Goal: Information Seeking & Learning: Learn about a topic

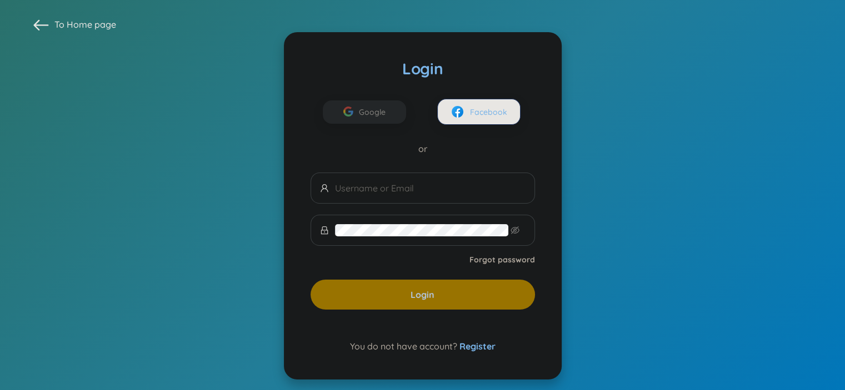
click at [427, 178] on span at bounding box center [422, 188] width 224 height 31
click at [465, 104] on button "Facebook" at bounding box center [478, 112] width 83 height 26
click at [223, 68] on section "To Home page Login Google Facebook or Forgot password Login You do not have acc…" at bounding box center [422, 198] width 845 height 397
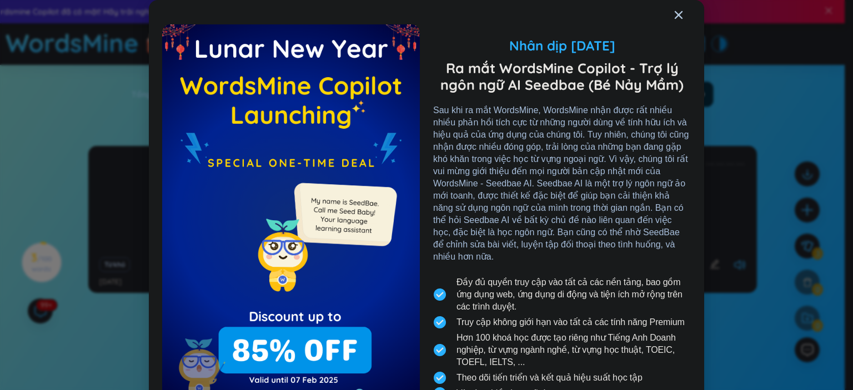
click at [674, 20] on div "Close" at bounding box center [678, 15] width 9 height 30
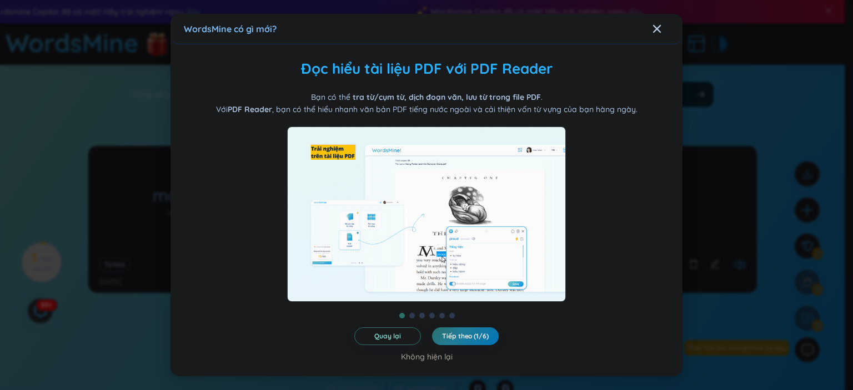
click at [659, 24] on icon "Close" at bounding box center [657, 28] width 9 height 9
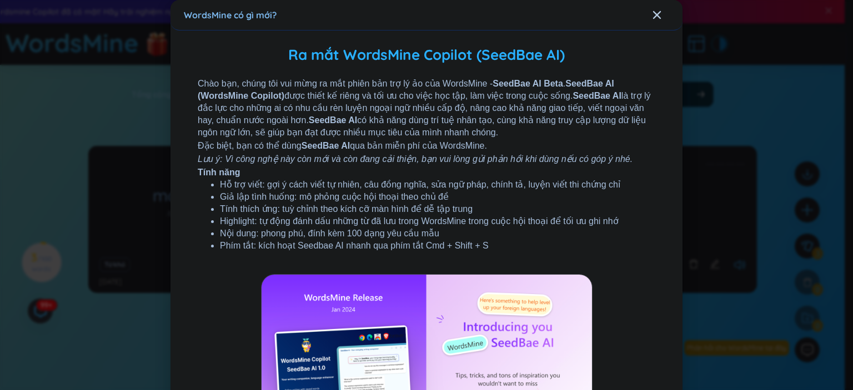
click at [653, 22] on div "Close" at bounding box center [657, 15] width 9 height 30
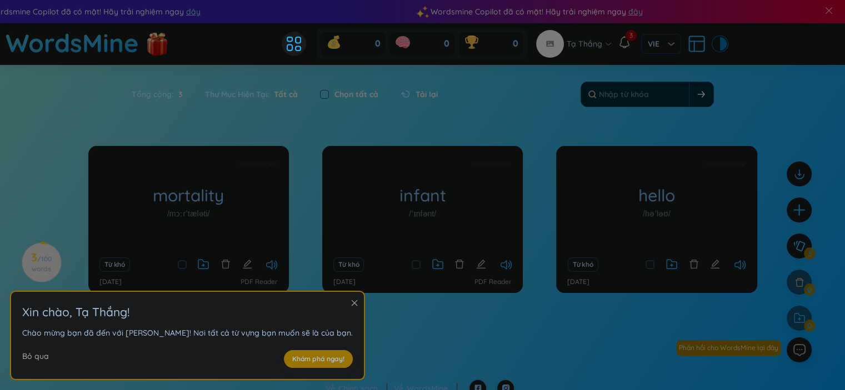
scroll to position [11, 0]
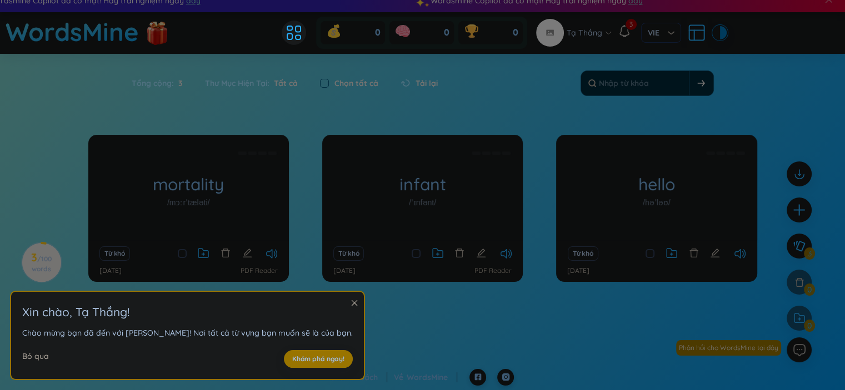
click at [331, 299] on section "Xin chào , Tạ Thắng ! Chào mừng bạn đã đến với [PERSON_NAME]! Nơi tất cả từ vựn…" at bounding box center [187, 336] width 353 height 88
click at [350, 303] on icon "close" at bounding box center [354, 303] width 8 height 8
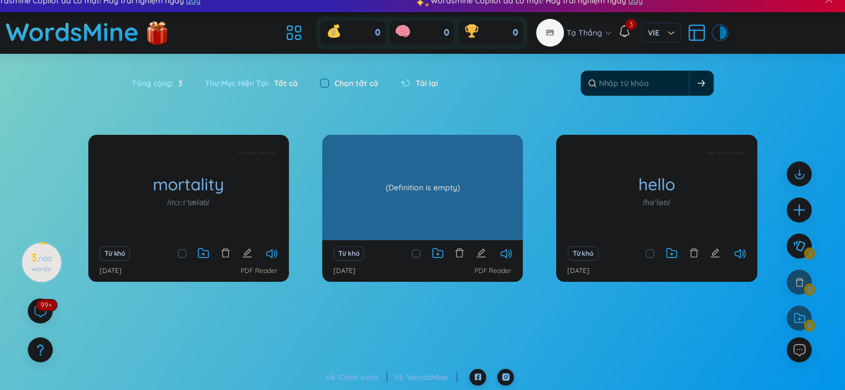
click at [400, 197] on div "infant /ˈɪnfənt/ (Definition is empty)" at bounding box center [422, 188] width 200 height 106
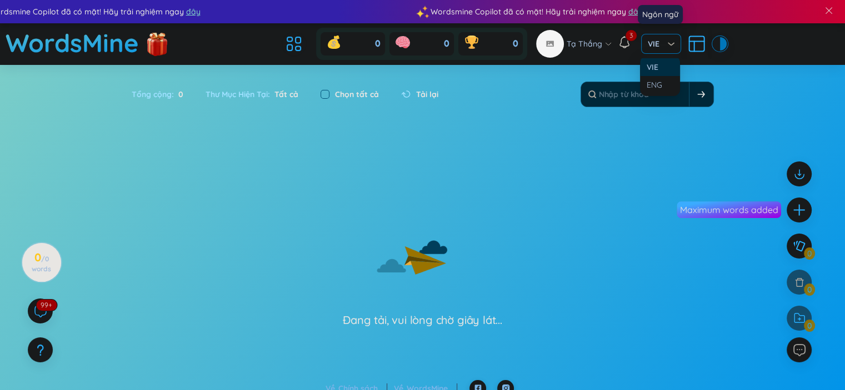
click at [669, 45] on span "VIE" at bounding box center [661, 43] width 27 height 11
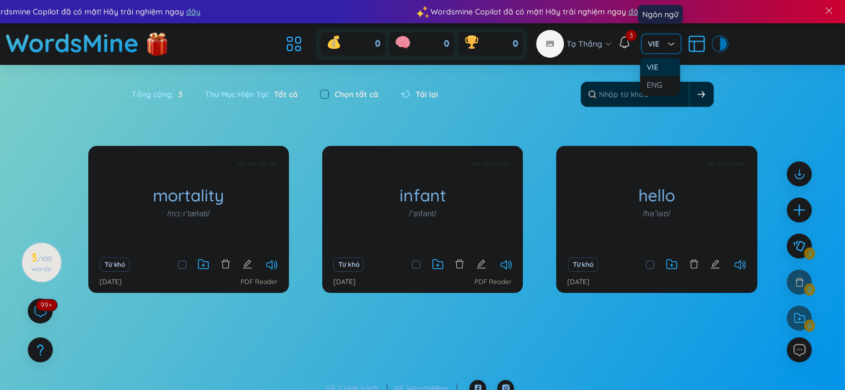
click at [669, 44] on span "VIE" at bounding box center [661, 43] width 27 height 11
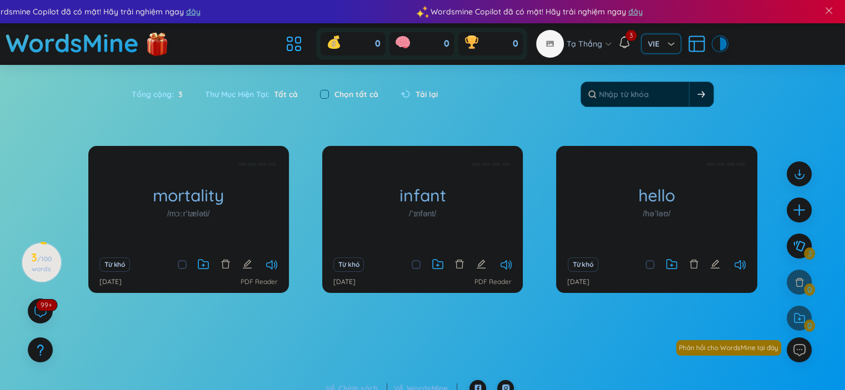
click at [304, 139] on section "Sắp xếp Chữ cái tăng dần Chữ cái giảm dần Thời gian xa nhất Thời gian gần nhất …" at bounding box center [422, 222] width 845 height 315
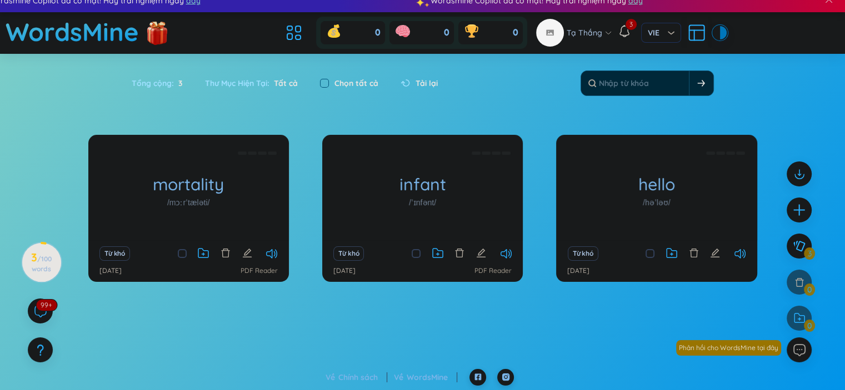
click at [299, 39] on icon at bounding box center [297, 38] width 5 height 4
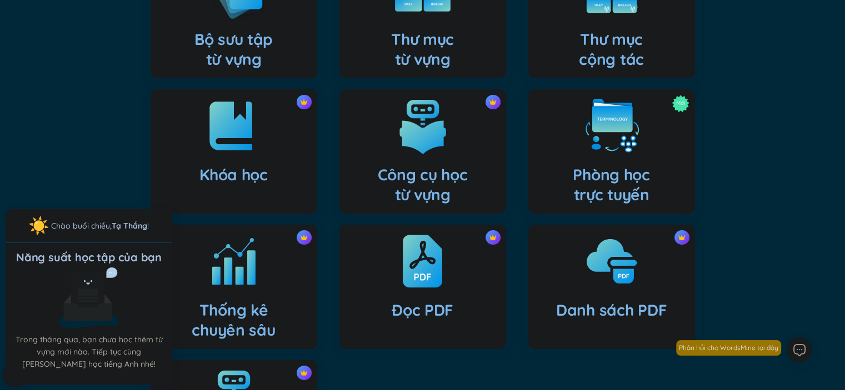
scroll to position [56, 0]
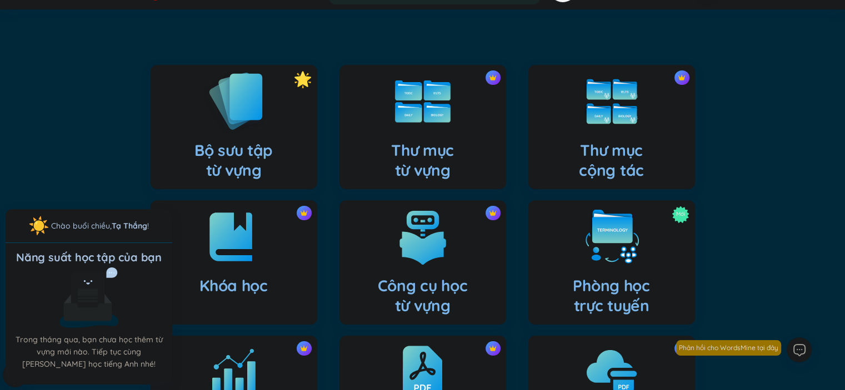
click at [258, 141] on h4 "Bộ sưu tập từ vựng" at bounding box center [233, 161] width 78 height 40
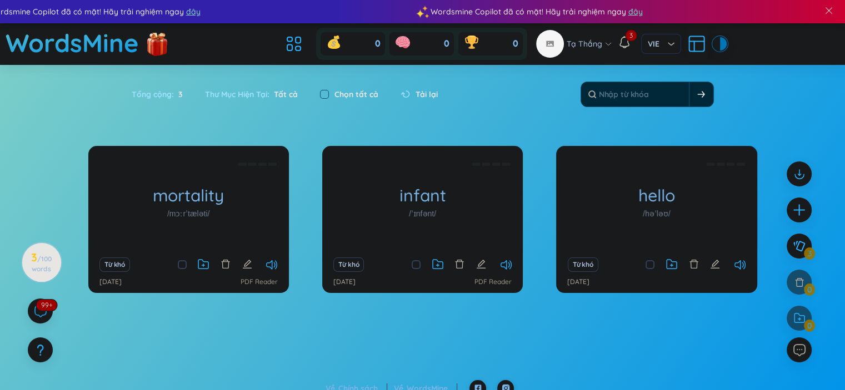
scroll to position [11, 0]
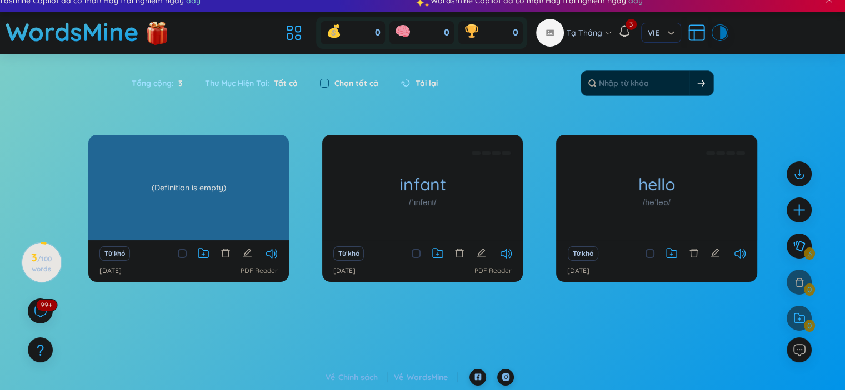
drag, startPoint x: 182, startPoint y: 163, endPoint x: 187, endPoint y: 156, distance: 8.3
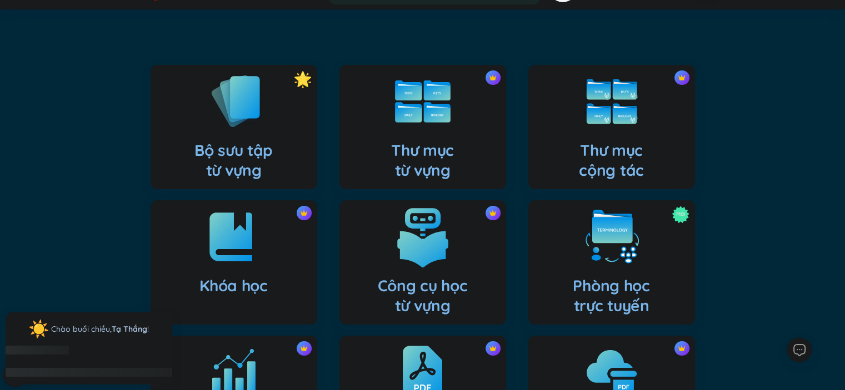
scroll to position [222, 0]
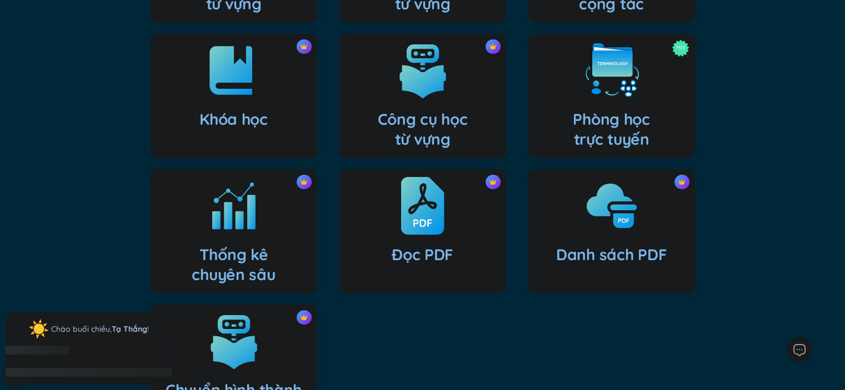
click at [420, 230] on img at bounding box center [421, 205] width 43 height 61
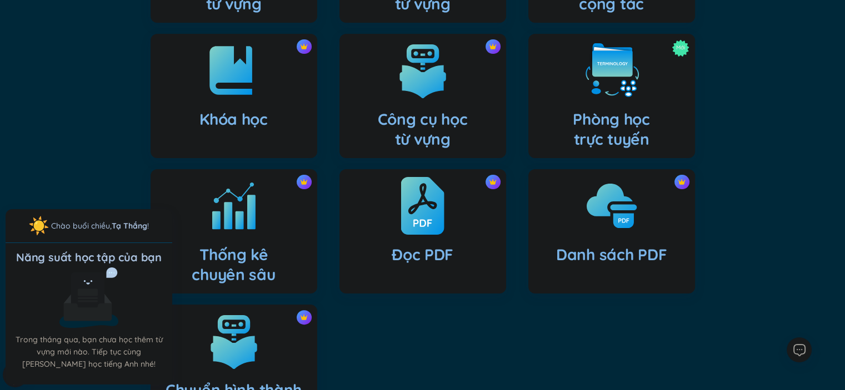
click at [475, 215] on div "Đọc PDF" at bounding box center [422, 231] width 167 height 124
